Goal: Transaction & Acquisition: Purchase product/service

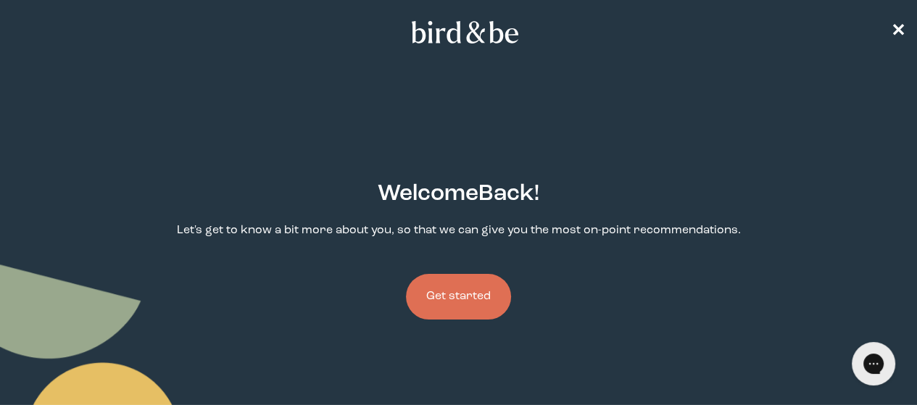
click at [455, 274] on button "Get started" at bounding box center [458, 297] width 105 height 46
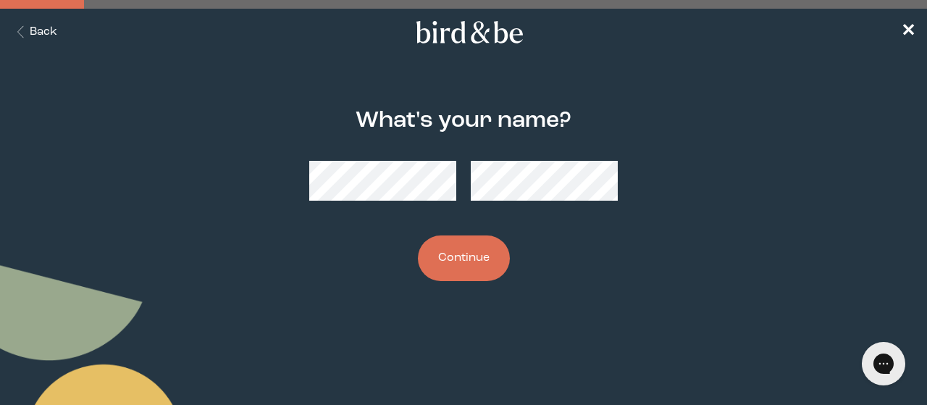
click at [462, 257] on button "Continue" at bounding box center [464, 258] width 92 height 46
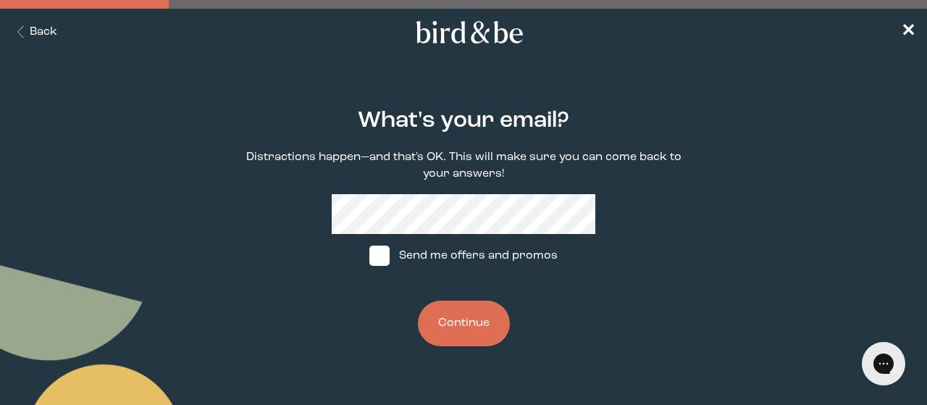
click at [396, 253] on label "Send me offers and promos" at bounding box center [464, 255] width 216 height 43
click at [370, 256] on input "Send me offers and promos" at bounding box center [369, 256] width 1 height 1
checkbox input "true"
click at [478, 324] on button "Continue" at bounding box center [464, 324] width 92 height 46
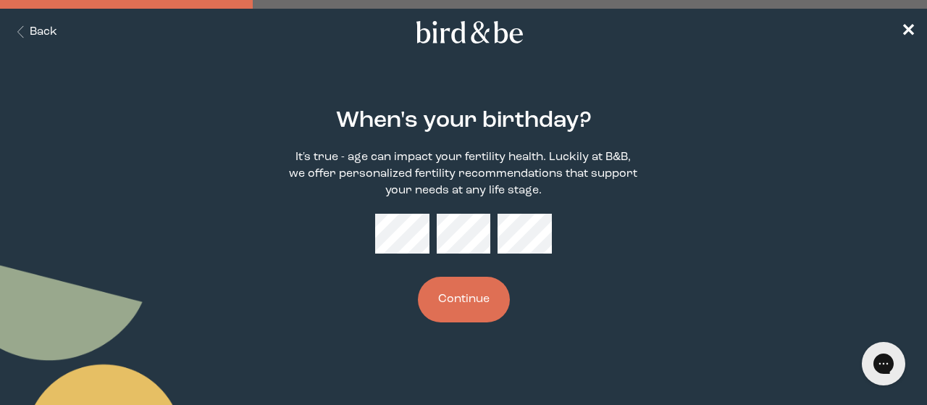
click at [480, 301] on button "Continue" at bounding box center [464, 300] width 92 height 46
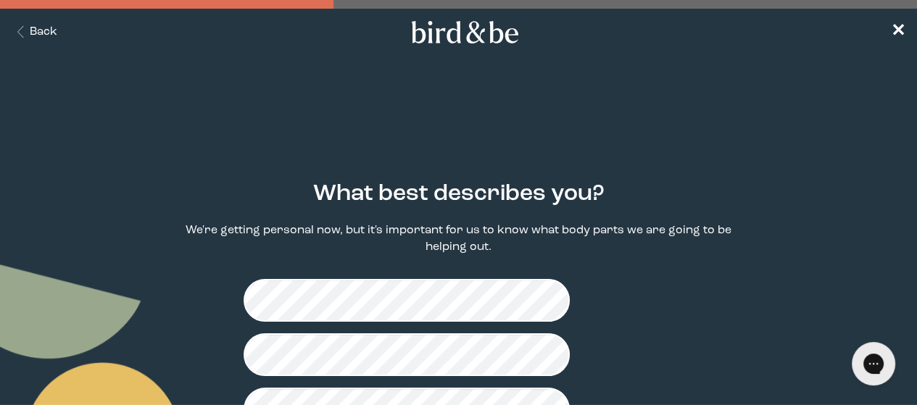
scroll to position [68, 0]
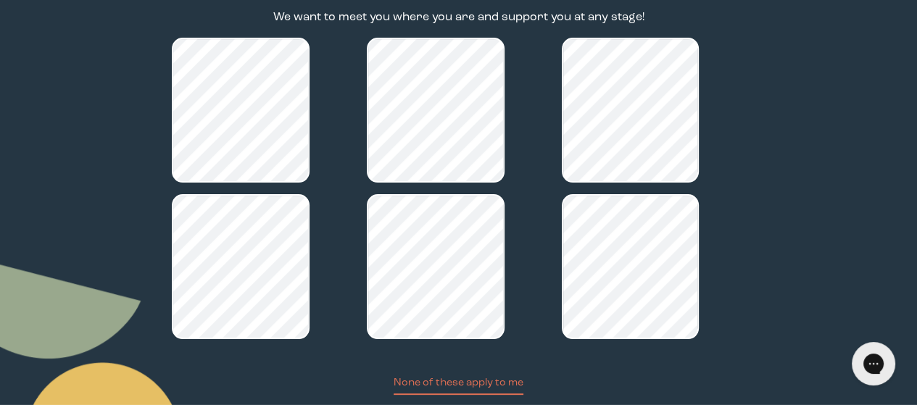
scroll to position [267, 0]
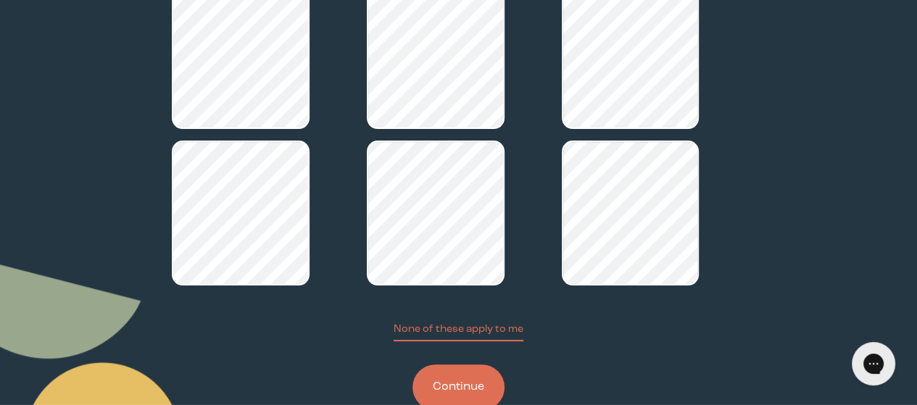
click at [478, 364] on button "Continue" at bounding box center [458, 387] width 92 height 46
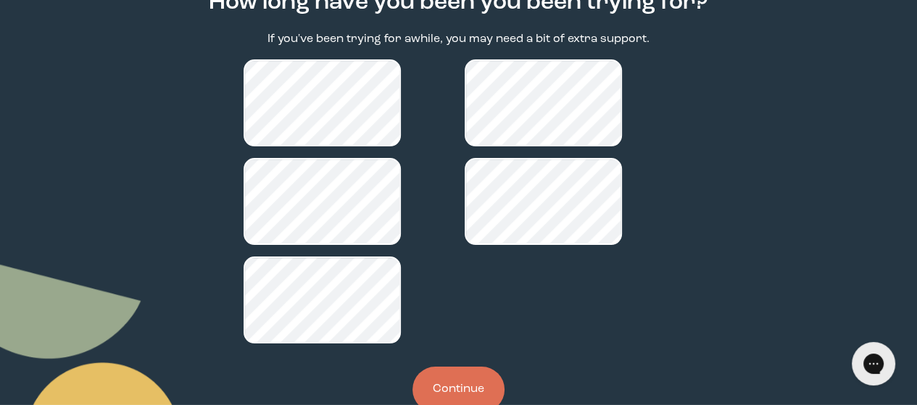
scroll to position [193, 0]
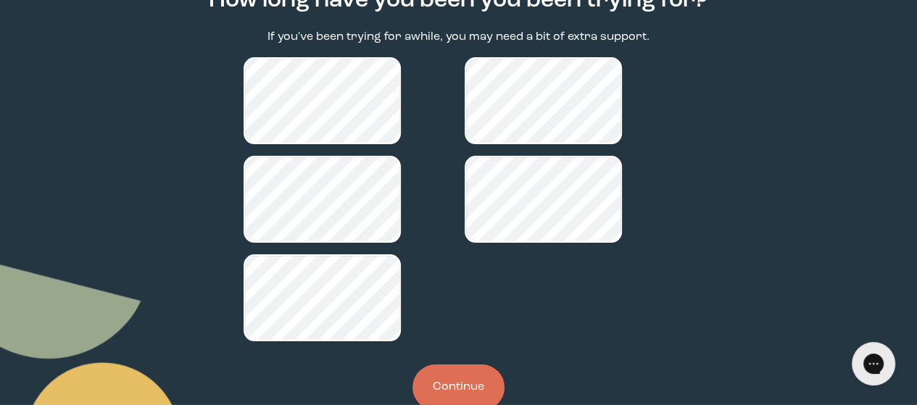
click at [473, 364] on button "Continue" at bounding box center [458, 387] width 92 height 46
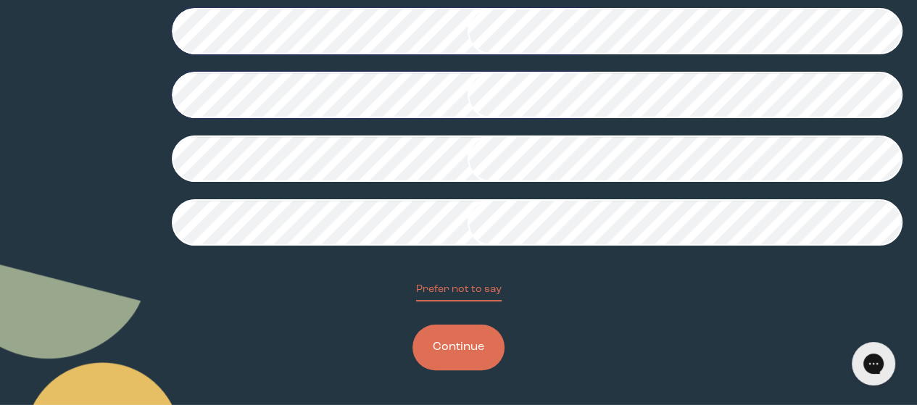
scroll to position [442, 0]
click at [465, 342] on button "Continue" at bounding box center [458, 348] width 92 height 46
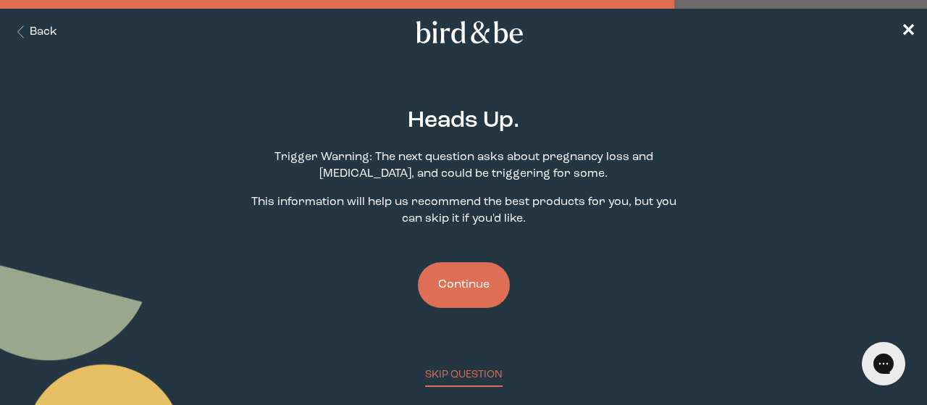
click at [450, 290] on button "Continue" at bounding box center [464, 285] width 92 height 46
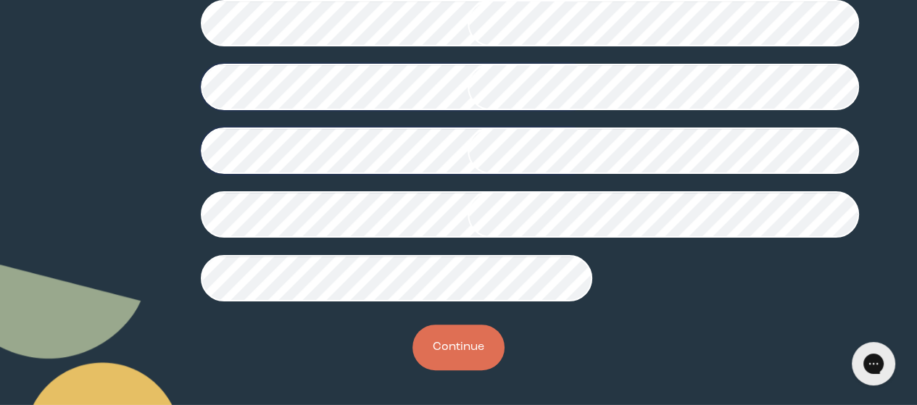
scroll to position [499, 0]
click at [467, 336] on button "Continue" at bounding box center [458, 348] width 92 height 46
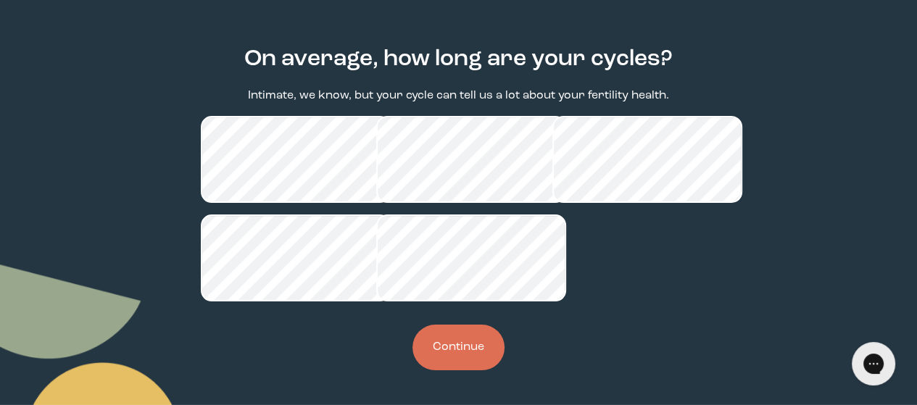
scroll to position [145, 0]
click at [456, 367] on button "Continue" at bounding box center [458, 348] width 92 height 46
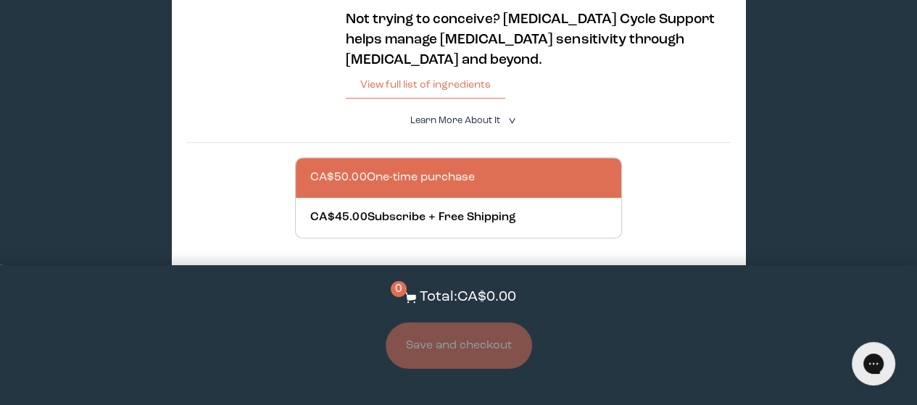
scroll to position [593, 0]
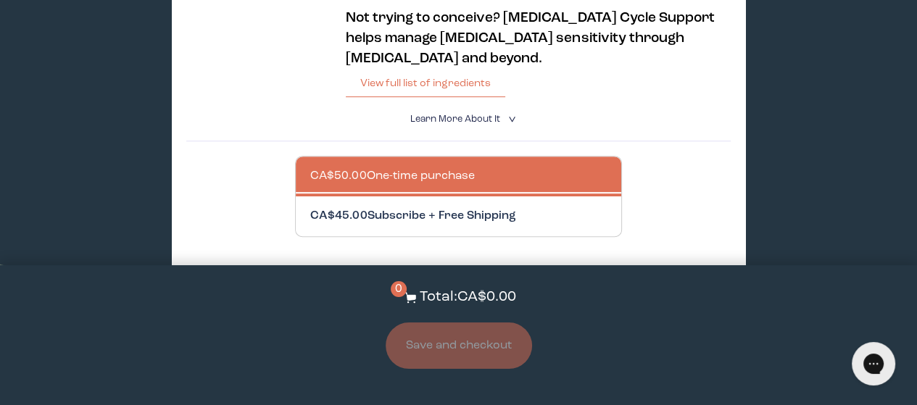
click at [330, 208] on div at bounding box center [472, 216] width 325 height 40
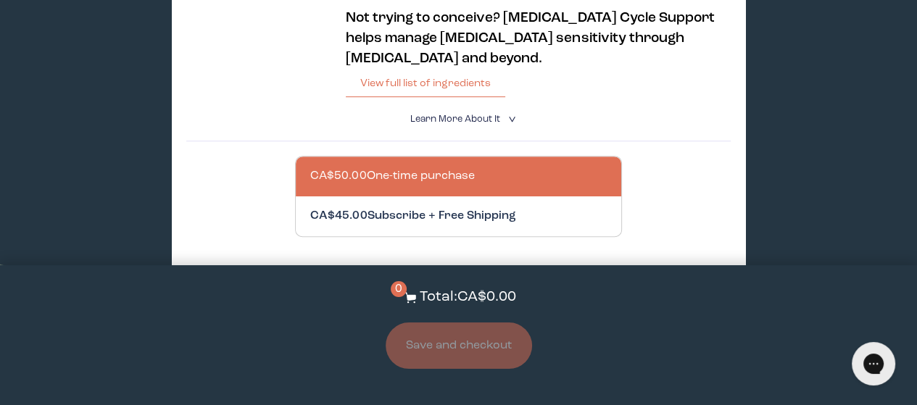
click at [310, 208] on input "CA$45.00 Subscribe + Free Shipping" at bounding box center [309, 207] width 1 height 1
radio input "true"
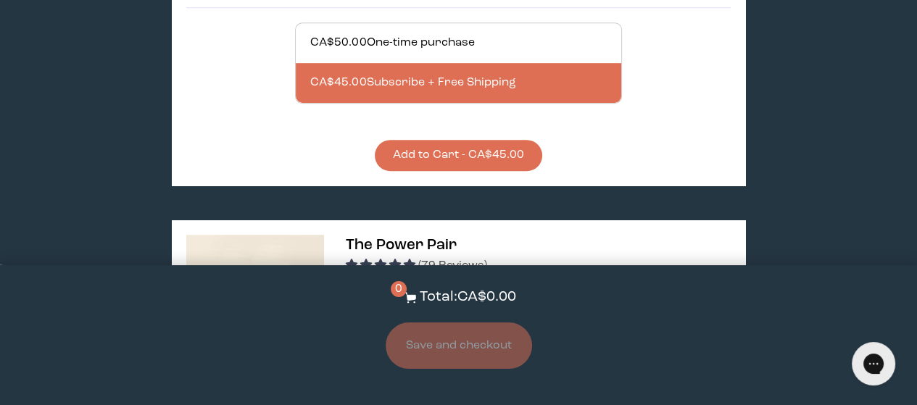
scroll to position [729, 0]
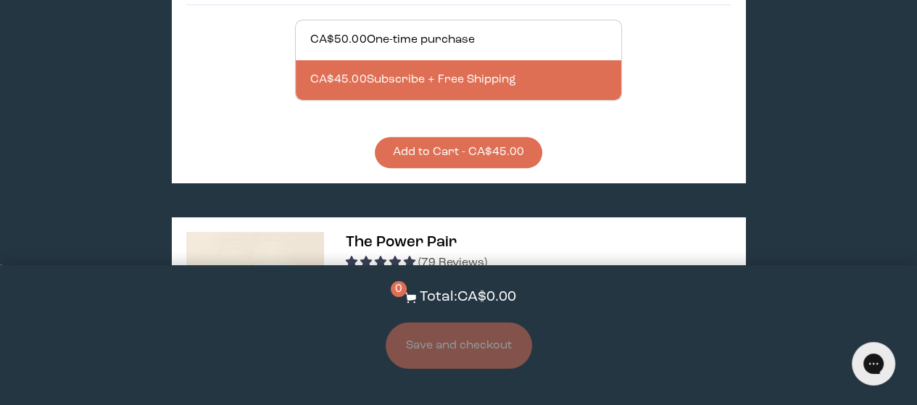
click at [411, 143] on button "Add to Cart - CA$45.00" at bounding box center [458, 152] width 167 height 31
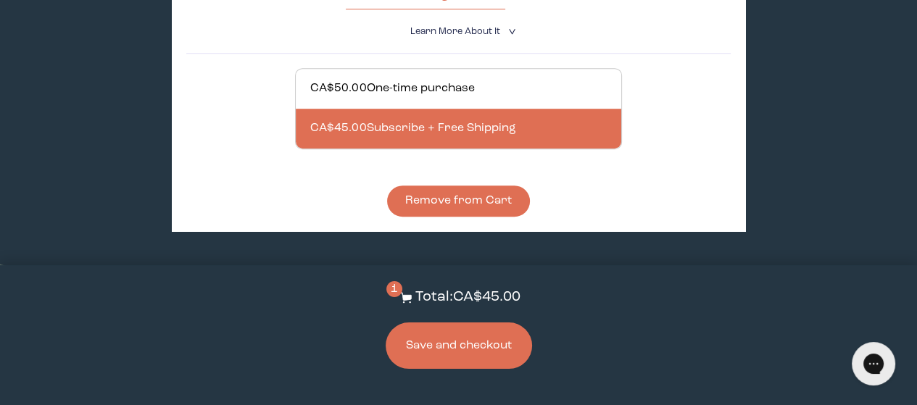
scroll to position [678, 0]
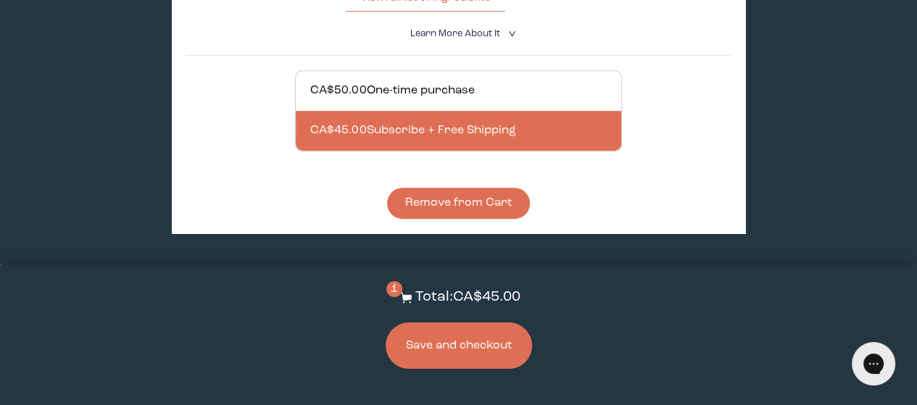
click at [456, 354] on button "Save and checkout" at bounding box center [458, 345] width 146 height 46
